Goal: Submit feedback/report problem

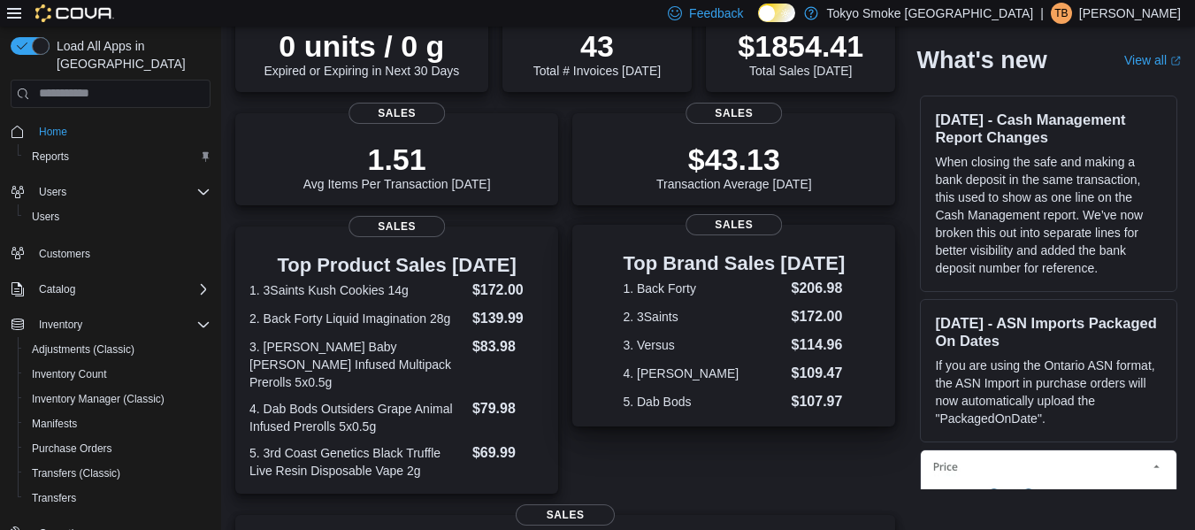
scroll to position [65, 0]
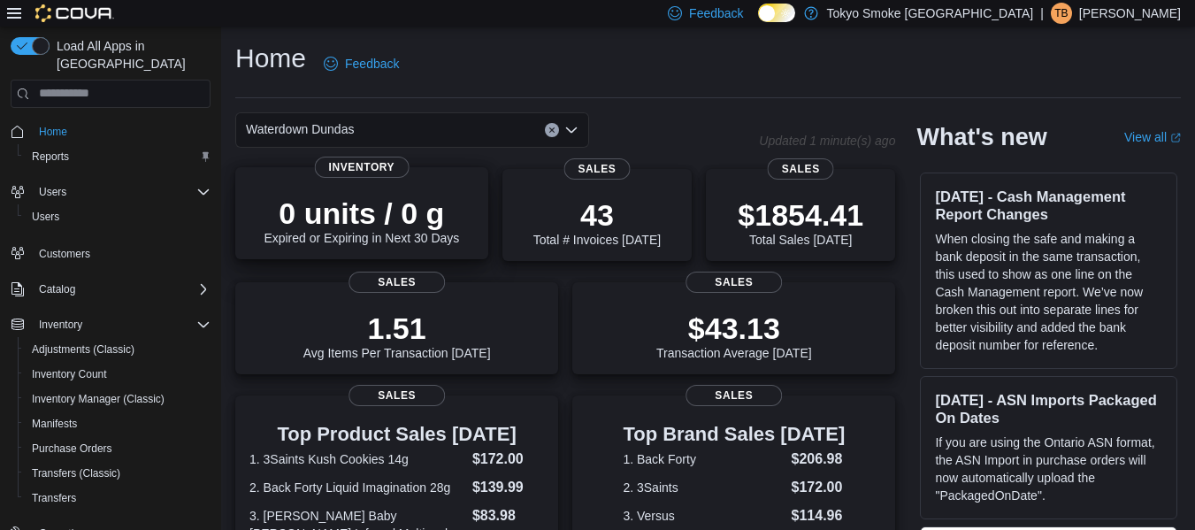
drag, startPoint x: 890, startPoint y: 283, endPoint x: 464, endPoint y: 199, distance: 434.7
click at [519, 45] on div "Home Feedback" at bounding box center [708, 64] width 946 height 46
drag, startPoint x: 489, startPoint y: 58, endPoint x: 472, endPoint y: 70, distance: 21.6
click at [472, 70] on div "Home Feedback" at bounding box center [708, 64] width 946 height 46
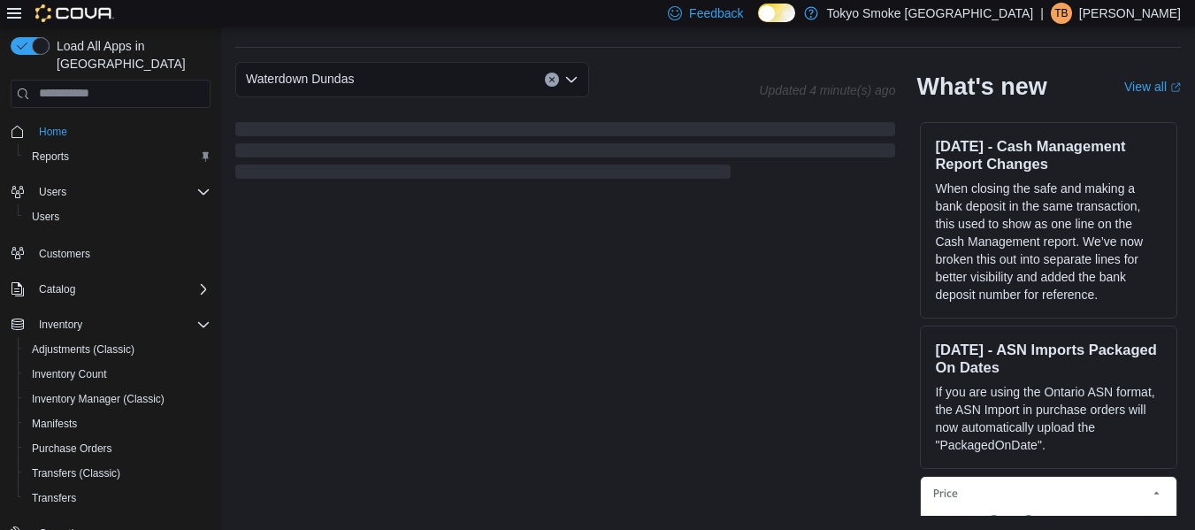
scroll to position [508, 0]
